Goal: Information Seeking & Learning: Learn about a topic

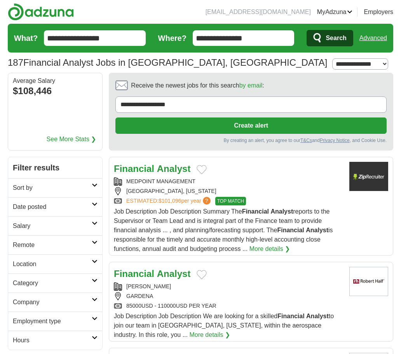
click at [235, 177] on div "Financial Analyst MEDPOINT MANAGEMENT LOS ANGELES, CALIFORNIA ESTIMATED: $101,0…" at bounding box center [228, 208] width 229 height 92
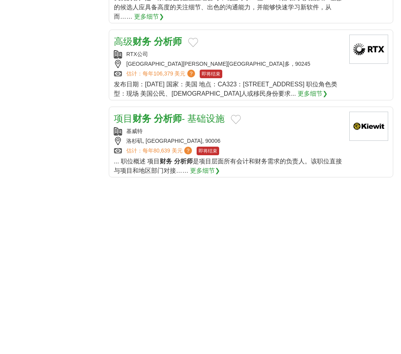
scroll to position [894, 0]
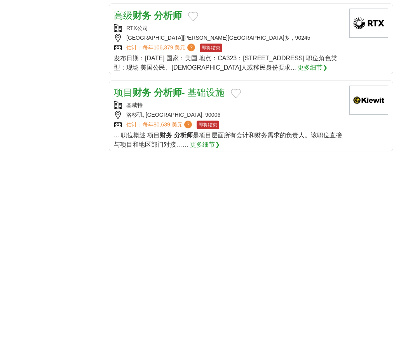
click at [204, 93] on font "- 基础设施" at bounding box center [203, 92] width 43 height 11
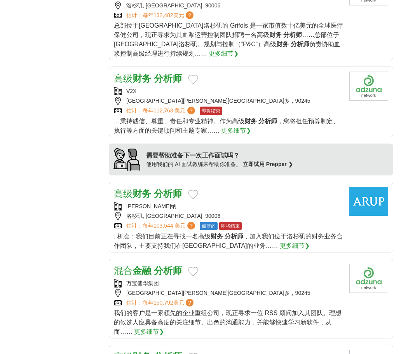
scroll to position [622, 0]
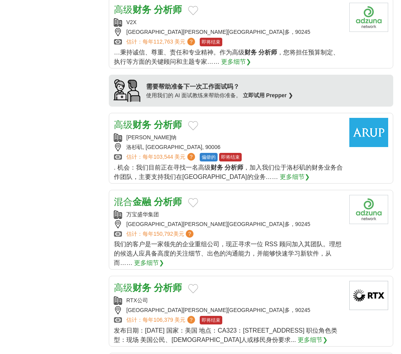
click at [232, 198] on div "混合 金融 分析师" at bounding box center [228, 202] width 229 height 14
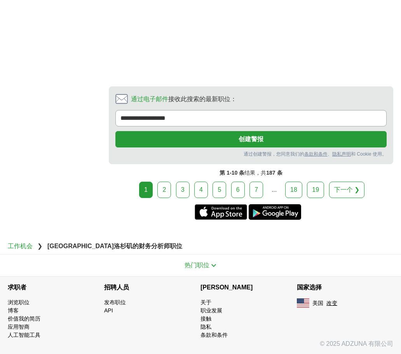
scroll to position [1236, 0]
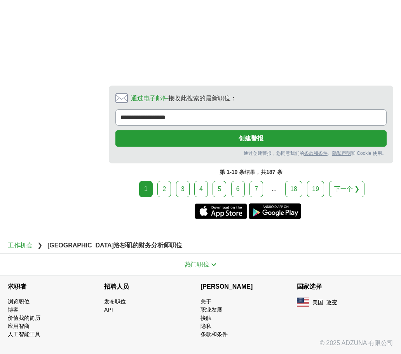
click at [347, 191] on font "下一个 ❯" at bounding box center [346, 189] width 25 height 7
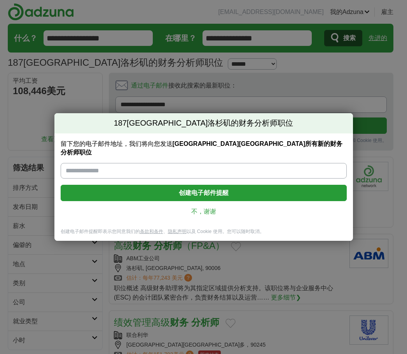
click at [311, 88] on div "187 加利福尼亚州洛杉矶的财务分析师职位 留下您的电子邮件地址，我们将向您发送 加利福尼亚州洛杉矶市所有新的财务分析师职位 创建电子邮件提醒 不，谢谢 创建…" at bounding box center [203, 177] width 407 height 354
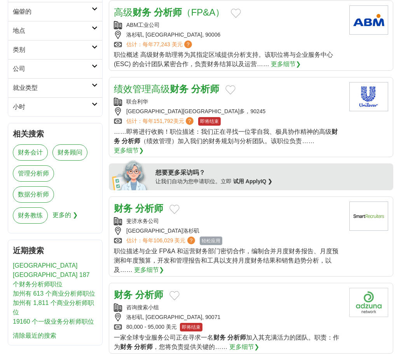
scroll to position [311, 0]
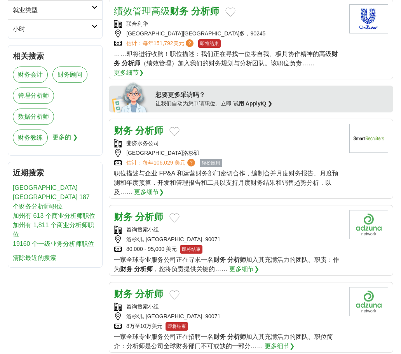
click at [290, 229] on div "咨询搜索小组" at bounding box center [228, 230] width 229 height 8
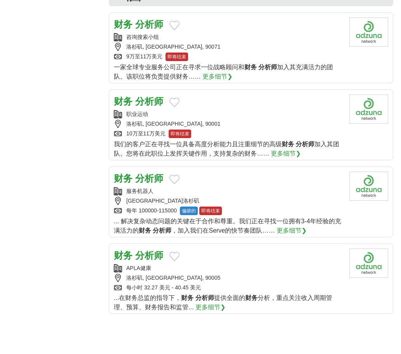
scroll to position [700, 0]
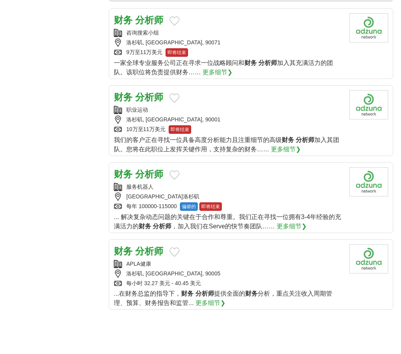
click at [253, 119] on div "洛杉矶, 加利福尼亚州, 90001" at bounding box center [228, 120] width 229 height 8
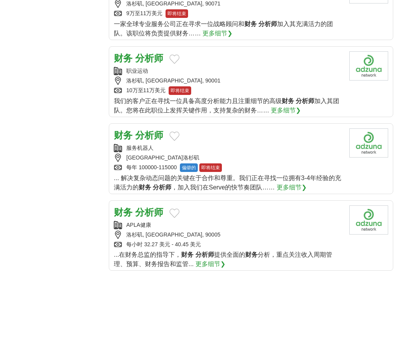
click at [233, 227] on div "APLA健康" at bounding box center [228, 225] width 229 height 8
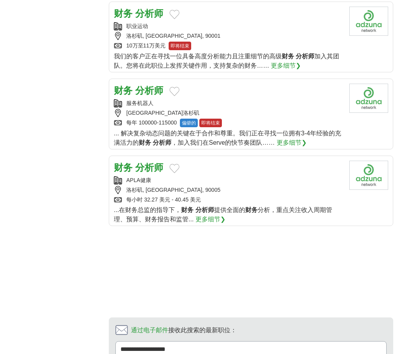
scroll to position [894, 0]
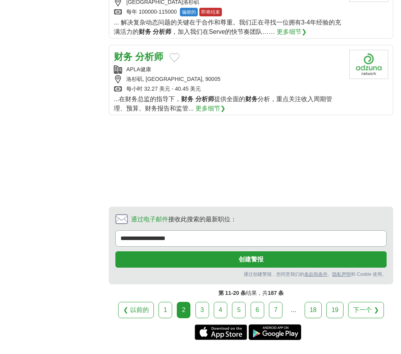
click at [361, 316] on link "下一个 ❯" at bounding box center [365, 310] width 35 height 16
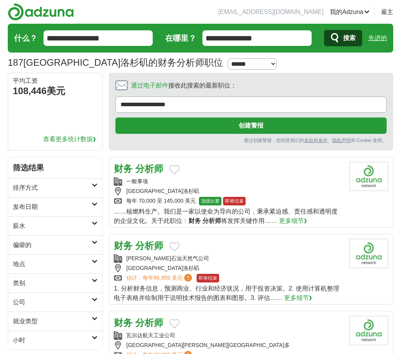
click at [303, 185] on div "一般事项" at bounding box center [228, 181] width 229 height 8
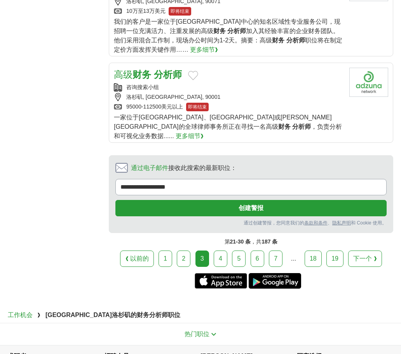
scroll to position [933, 0]
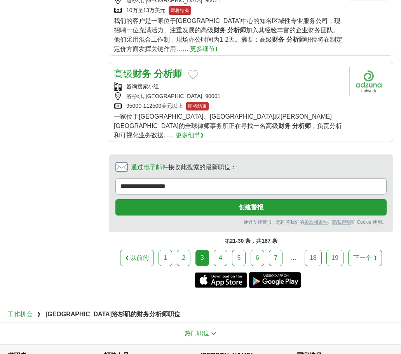
click at [361, 254] on font "下一个 ❯" at bounding box center [365, 257] width 23 height 7
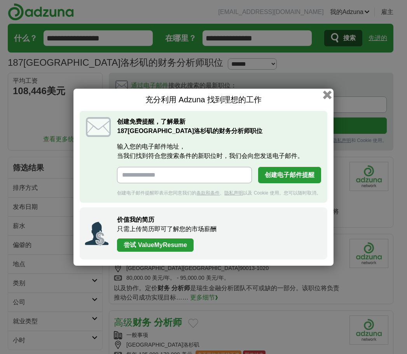
click at [324, 94] on button "button" at bounding box center [327, 94] width 9 height 9
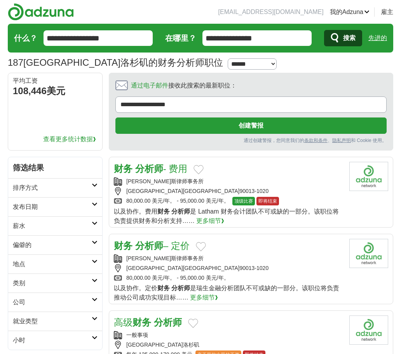
click at [303, 258] on div "[PERSON_NAME]斯律师事务所" at bounding box center [228, 258] width 229 height 8
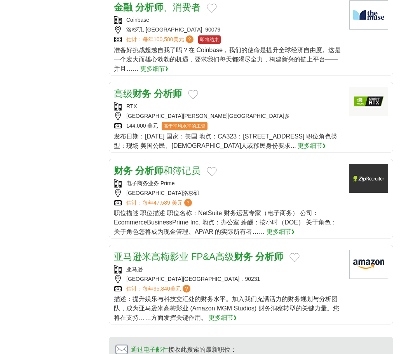
scroll to position [700, 0]
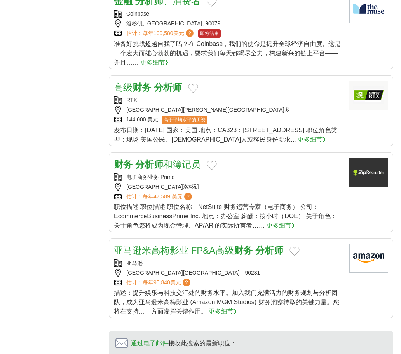
click at [275, 181] on div "电子商务业务 Prime" at bounding box center [228, 177] width 229 height 8
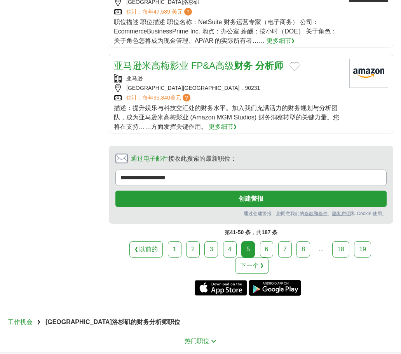
scroll to position [894, 0]
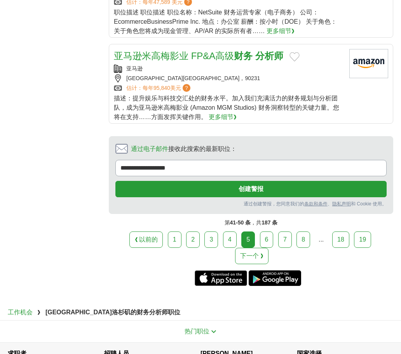
click at [267, 243] on font "6" at bounding box center [267, 239] width 4 height 7
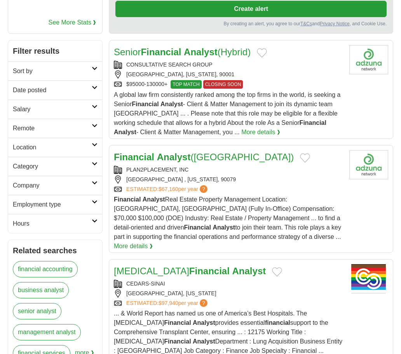
scroll to position [117, 0]
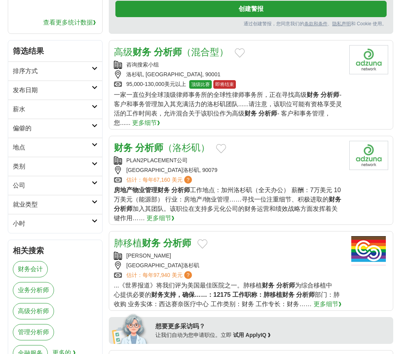
click at [280, 165] on div "PLAN2PLACEMENT公司 加利福尼亚州洛杉矶, 90079 估计： 每年 67,160 美元 ？" at bounding box center [228, 170] width 229 height 28
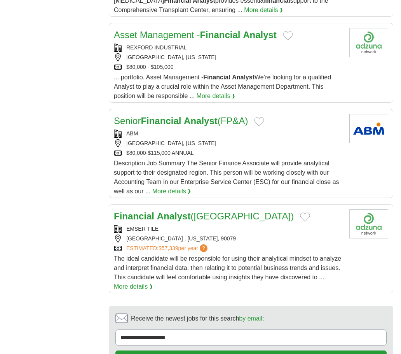
scroll to position [807, 0]
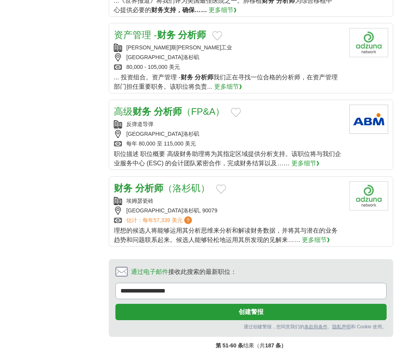
click at [251, 203] on div "埃姆瑟瓷砖" at bounding box center [228, 201] width 229 height 8
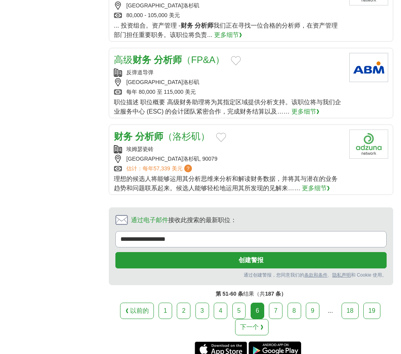
scroll to position [885, 0]
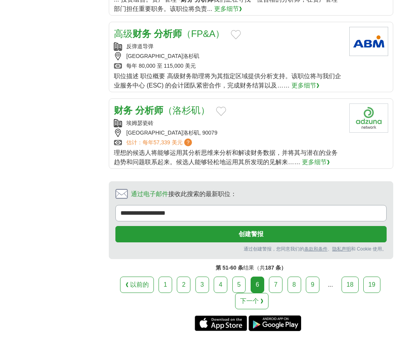
click at [256, 301] on font "下一个 ❯" at bounding box center [251, 301] width 23 height 7
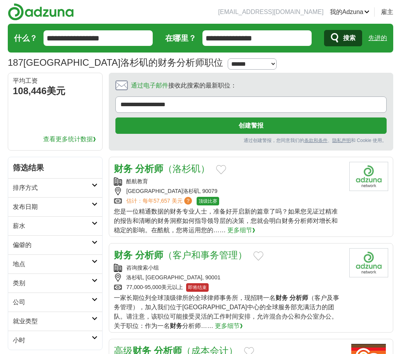
click at [277, 187] on div "[GEOGRAPHIC_DATA]洛杉矶, 90079" at bounding box center [228, 191] width 229 height 8
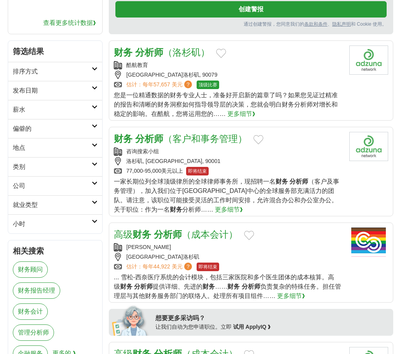
scroll to position [117, 0]
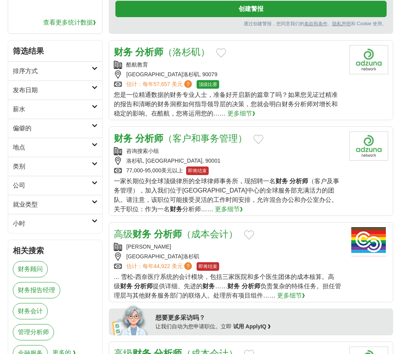
click at [245, 160] on div "洛杉矶, [GEOGRAPHIC_DATA], 90001" at bounding box center [228, 161] width 229 height 8
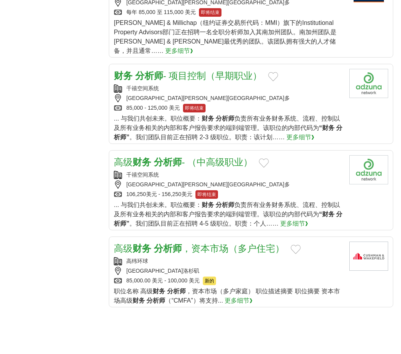
scroll to position [778, 0]
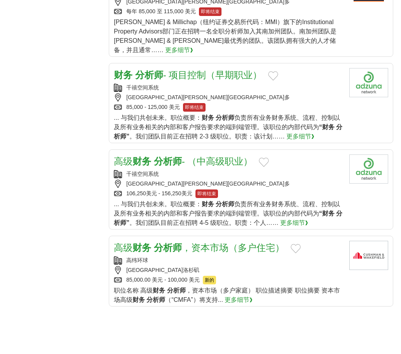
click at [226, 93] on div "千禧空间系统 加利福尼亚州埃尔塞贡多 85,000 - 125,000 美元 即将结束" at bounding box center [228, 98] width 229 height 28
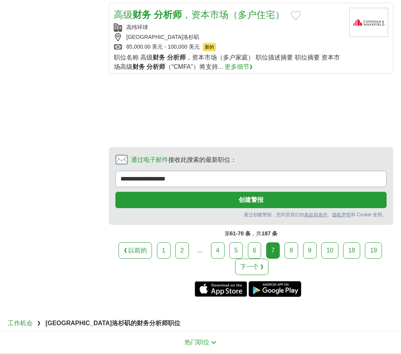
scroll to position [1011, 0]
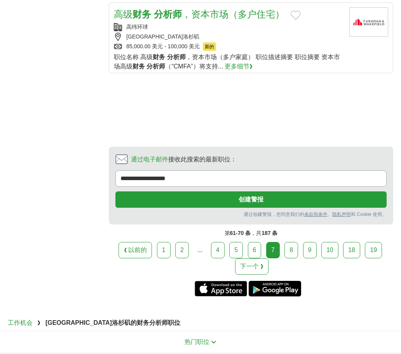
click at [288, 242] on link "8" at bounding box center [292, 250] width 14 height 16
